Goal: Navigation & Orientation: Find specific page/section

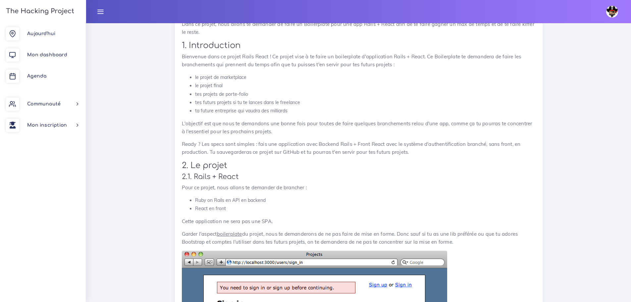
scroll to position [657, 0]
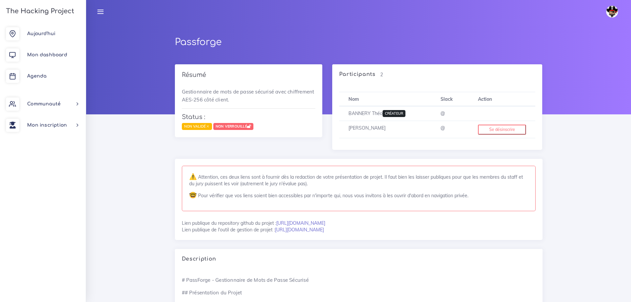
scroll to position [19, 0]
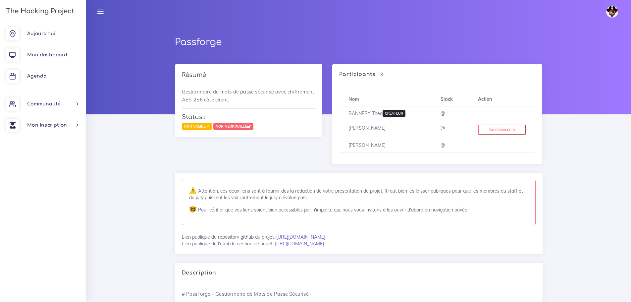
scroll to position [19, 0]
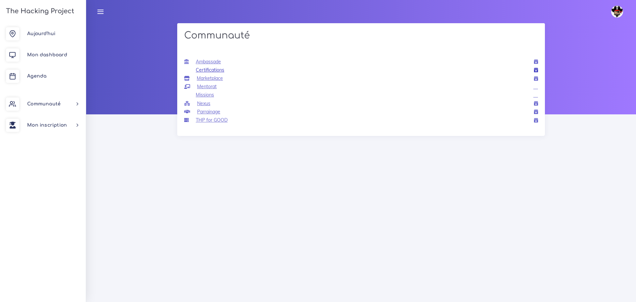
click at [215, 69] on span "Certifications" at bounding box center [204, 70] width 40 height 8
click at [217, 68] on span "Certifications" at bounding box center [204, 70] width 40 height 8
click at [214, 60] on span "Ambassade" at bounding box center [202, 62] width 37 height 8
click at [214, 77] on span "Marketplace" at bounding box center [203, 78] width 39 height 8
click at [209, 86] on span "Mentorat" at bounding box center [200, 87] width 32 height 8
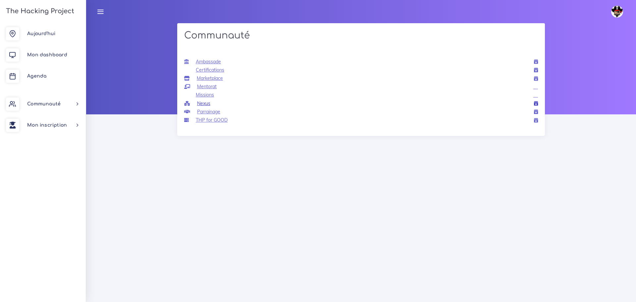
click at [208, 103] on span "Nexus" at bounding box center [197, 103] width 26 height 8
click at [53, 71] on link "Agenda" at bounding box center [43, 76] width 86 height 21
